Goal: Task Accomplishment & Management: Manage account settings

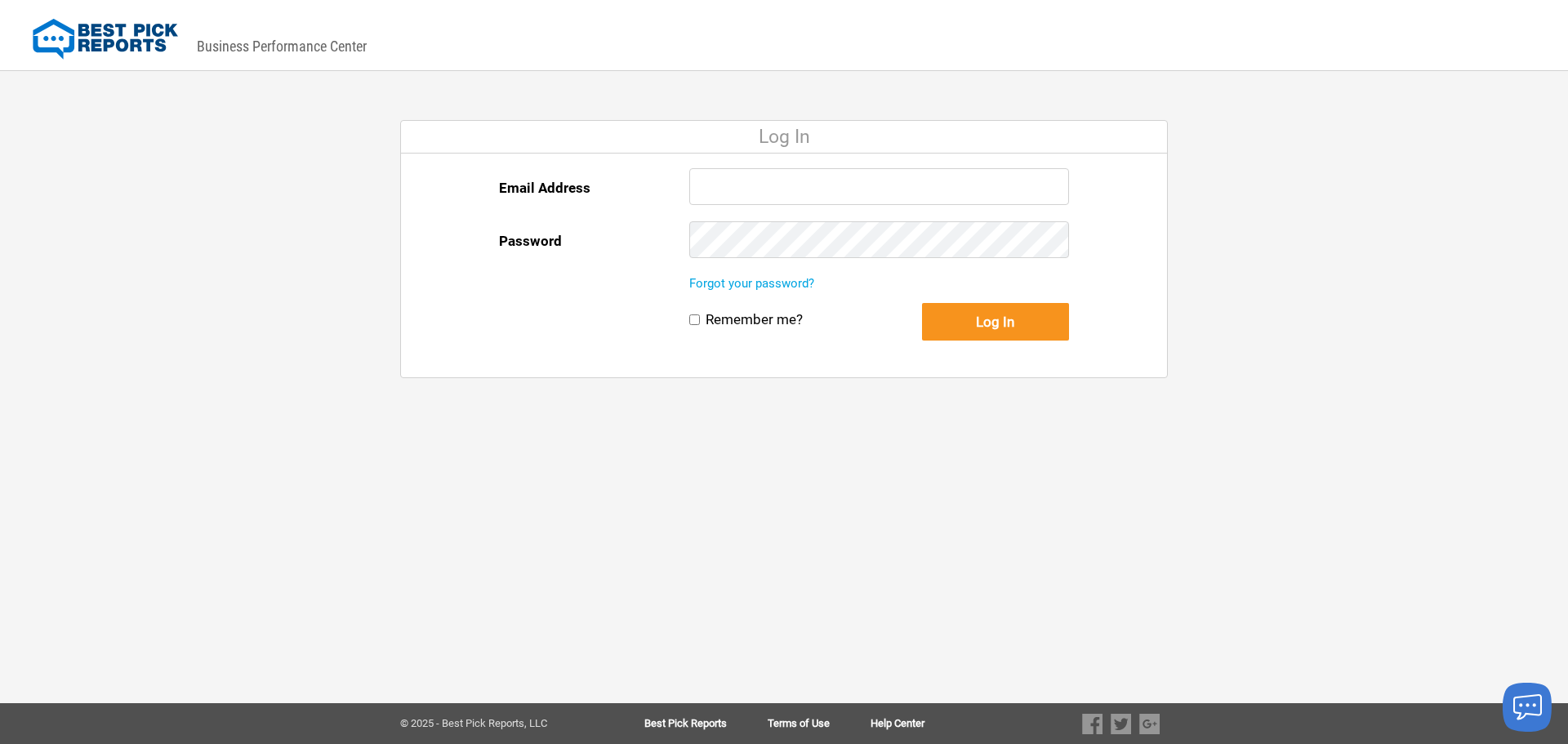
type input "expertsremodelusa@gmail.com"
click at [949, 326] on button "Log In" at bounding box center [996, 322] width 147 height 38
click at [953, 324] on button "Log In" at bounding box center [996, 322] width 147 height 38
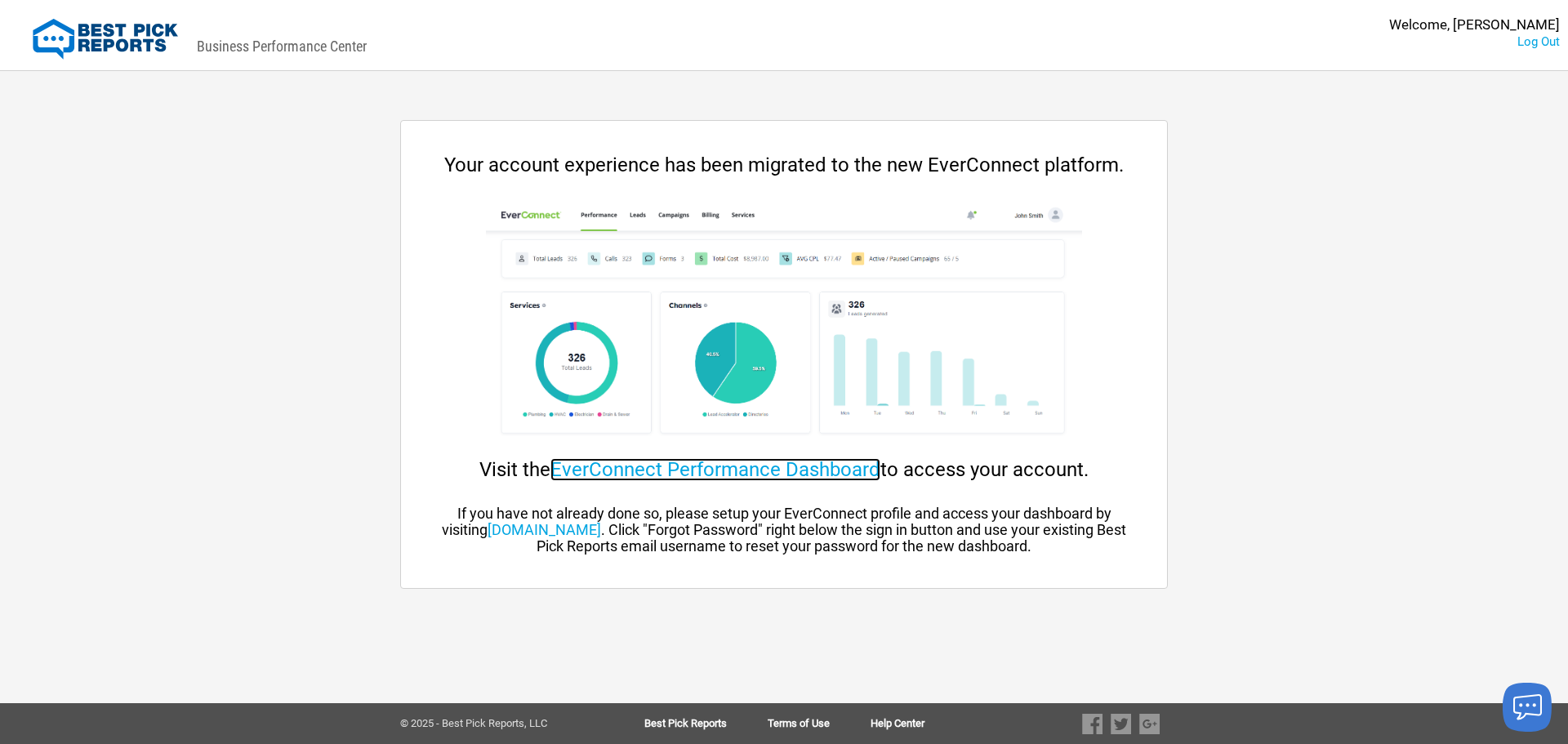
click at [614, 469] on link "EverConnect Performance Dashboard" at bounding box center [715, 469] width 330 height 23
